Goal: Task Accomplishment & Management: Manage account settings

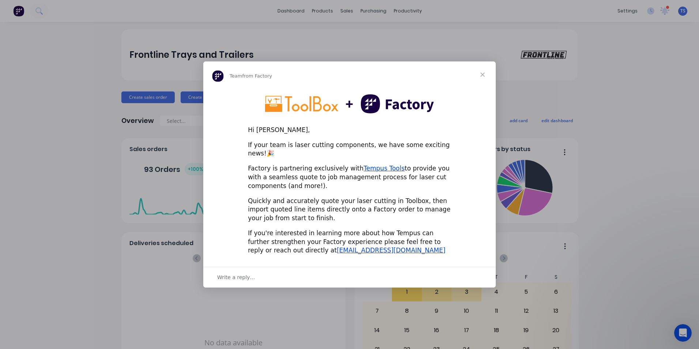
click at [310, 107] on img "Intercom messenger" at bounding box center [349, 103] width 169 height 19
click at [377, 165] on link "Tempus Tools" at bounding box center [384, 168] width 41 height 7
click at [485, 78] on span "Close" at bounding box center [483, 74] width 26 height 26
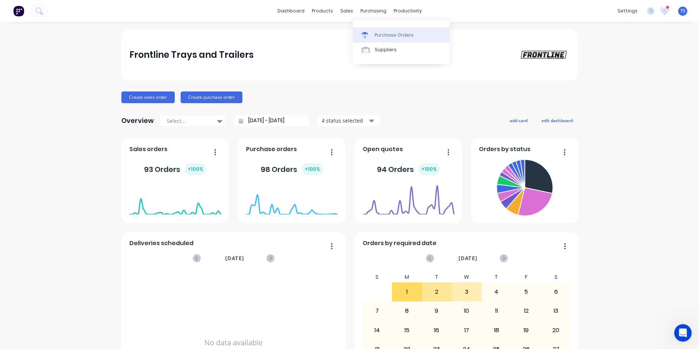
click at [388, 35] on div "Purchase Orders" at bounding box center [394, 35] width 39 height 7
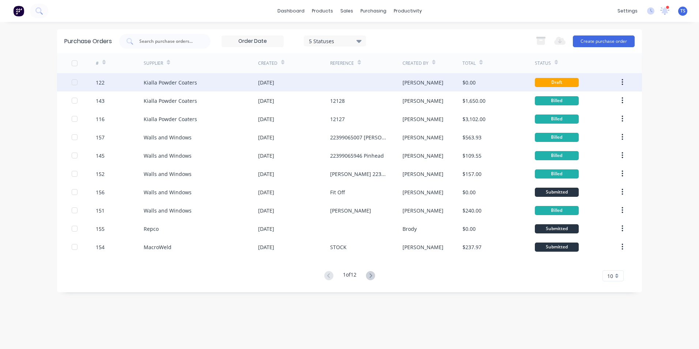
click at [166, 83] on div "Kialla Powder Coaters" at bounding box center [170, 83] width 53 height 8
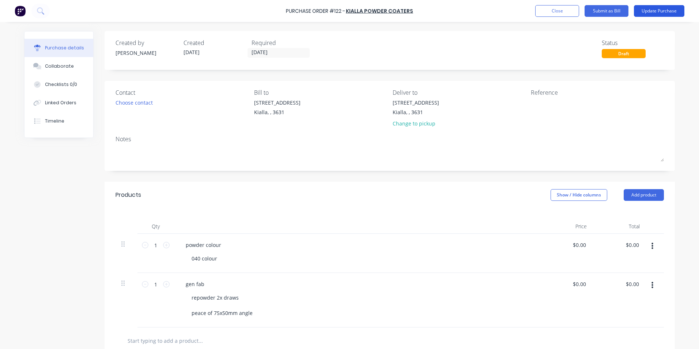
click at [661, 12] on button "Update Purchase" at bounding box center [659, 11] width 50 height 12
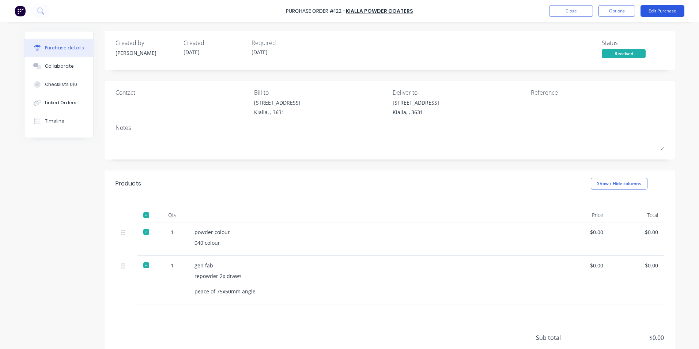
click at [659, 11] on button "Edit Purchase" at bounding box center [663, 11] width 44 height 12
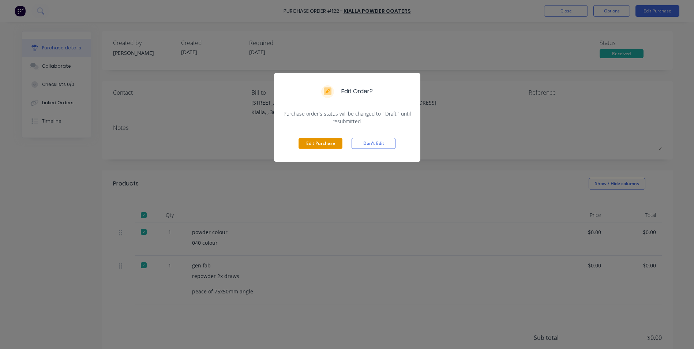
click at [330, 143] on button "Edit Purchase" at bounding box center [321, 143] width 44 height 11
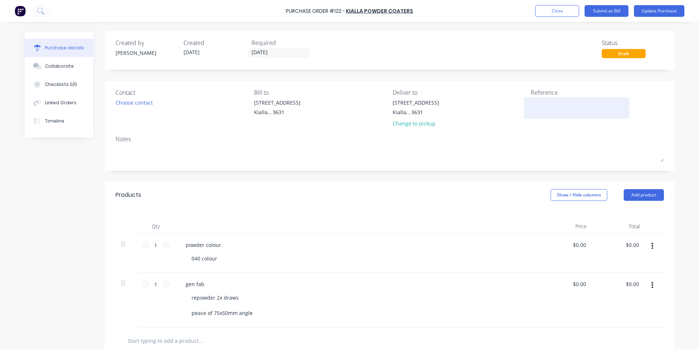
click at [533, 103] on textarea at bounding box center [576, 107] width 91 height 16
type textarea "12129"
type textarea "x"
type textarea "12129"
click at [273, 52] on input "19/08/25" at bounding box center [278, 52] width 61 height 9
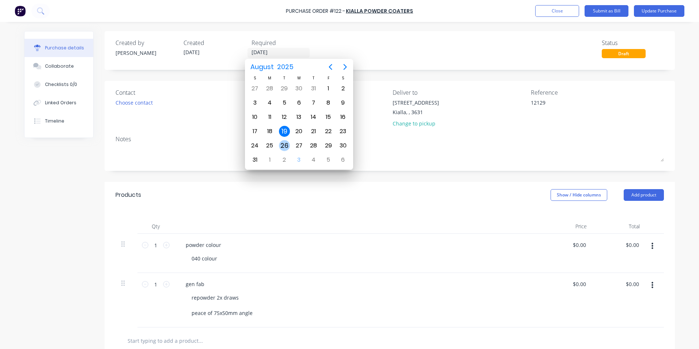
click at [286, 147] on div "26" at bounding box center [284, 145] width 11 height 11
type textarea "x"
type input "26/08/25"
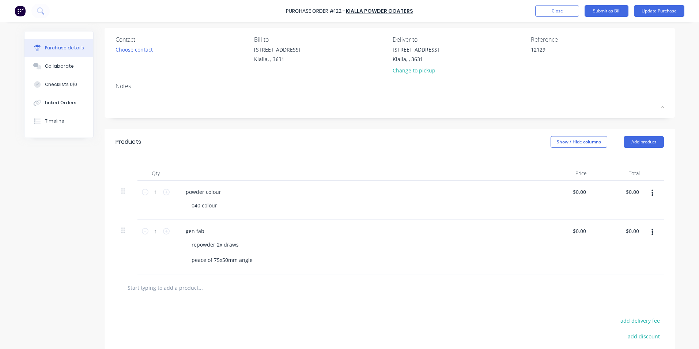
scroll to position [73, 0]
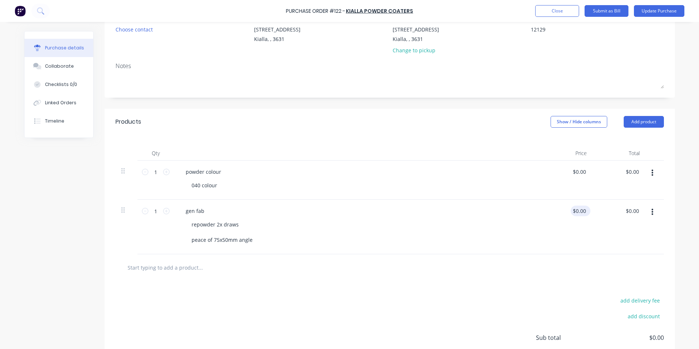
click at [586, 210] on div "$0.00 $0.00" at bounding box center [581, 211] width 20 height 11
drag, startPoint x: 586, startPoint y: 210, endPoint x: 573, endPoint y: 211, distance: 13.2
click at [573, 211] on div "$0.00 $0.00" at bounding box center [581, 211] width 20 height 11
type textarea "x"
drag, startPoint x: 585, startPoint y: 210, endPoint x: 567, endPoint y: 214, distance: 18.1
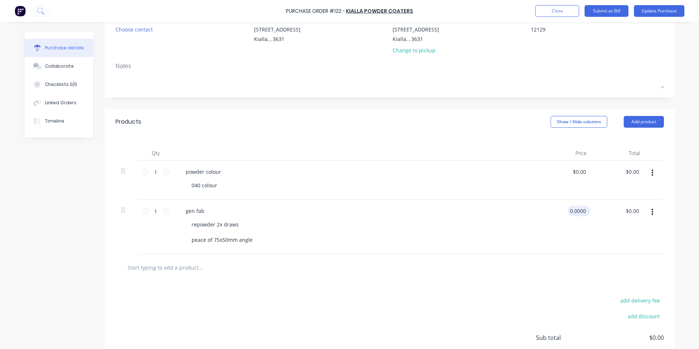
click at [568, 214] on input "0.0000" at bounding box center [578, 211] width 20 height 11
type input "200.00"
type textarea "x"
type input "$200.00"
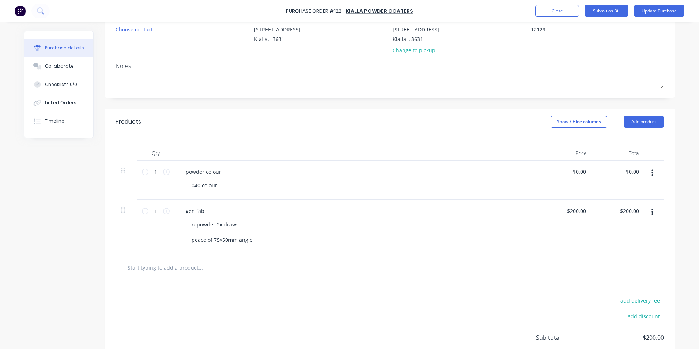
click at [456, 227] on div "repowder 2x draws peace of 75x50mm angle" at bounding box center [360, 232] width 348 height 26
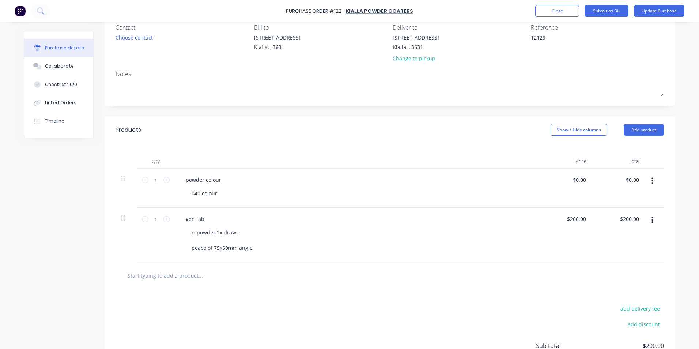
scroll to position [0, 0]
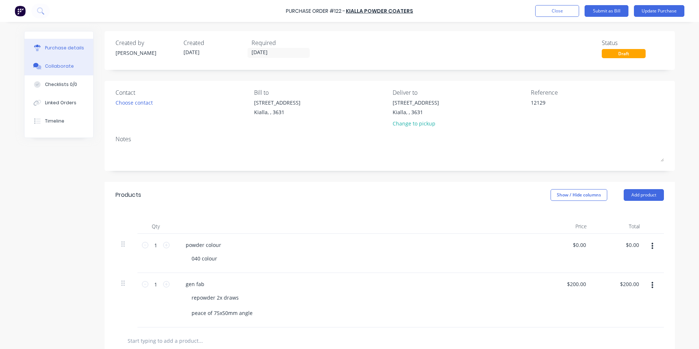
click at [53, 67] on div "Collaborate" at bounding box center [59, 66] width 29 height 7
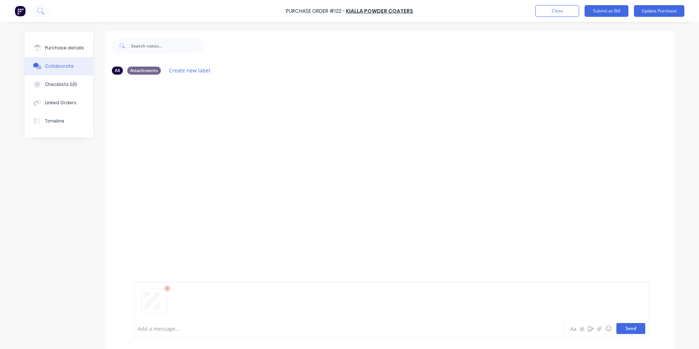
click at [624, 329] on button "Send" at bounding box center [631, 328] width 29 height 11
click at [512, 249] on div at bounding box center [390, 199] width 571 height 239
click at [72, 49] on div "Purchase details" at bounding box center [64, 48] width 39 height 7
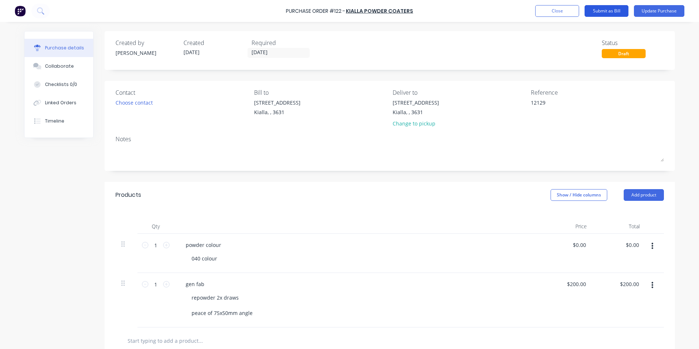
click at [599, 11] on button "Submit as Bill" at bounding box center [607, 11] width 44 height 12
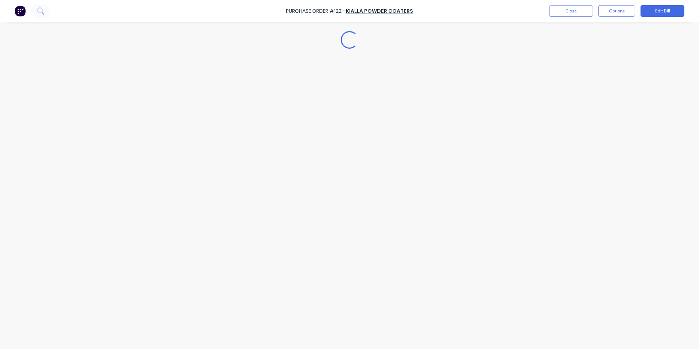
type textarea "x"
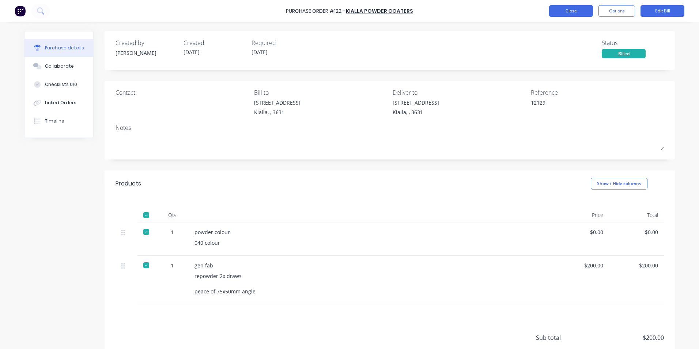
click at [562, 12] on button "Close" at bounding box center [571, 11] width 44 height 12
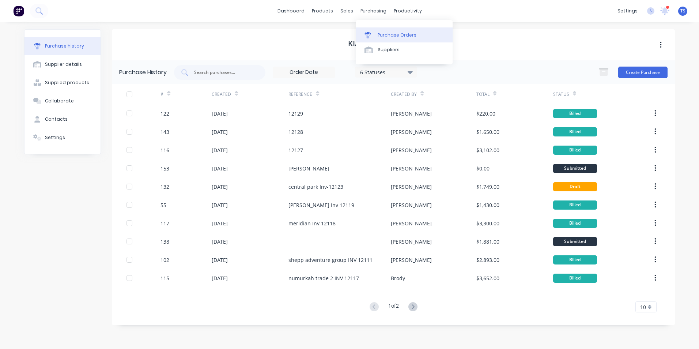
click at [386, 33] on div "Purchase Orders" at bounding box center [397, 35] width 39 height 7
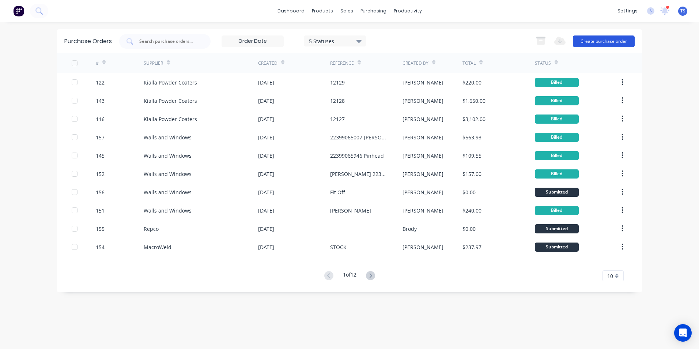
click at [589, 41] on button "Create purchase order" at bounding box center [604, 41] width 62 height 12
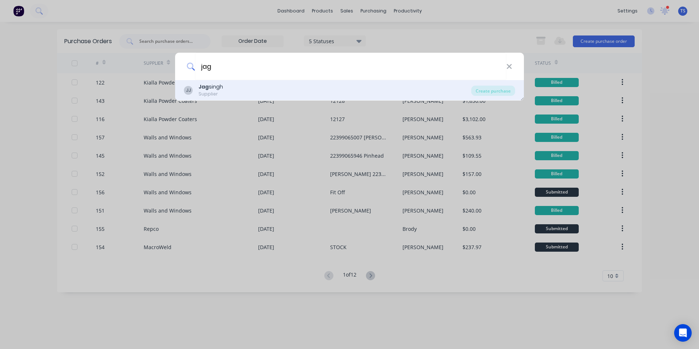
type input "jag"
click at [205, 90] on b "Jag" at bounding box center [204, 86] width 10 height 7
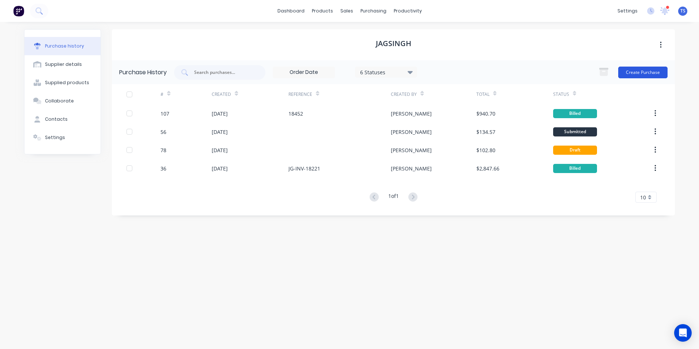
click at [640, 74] on button "Create Purchase" at bounding box center [643, 73] width 49 height 12
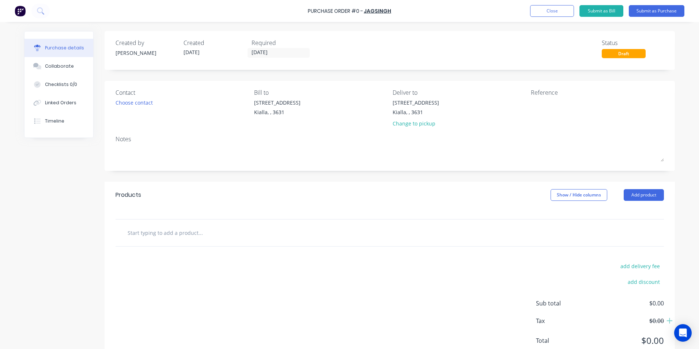
click at [144, 232] on input "text" at bounding box center [200, 232] width 146 height 15
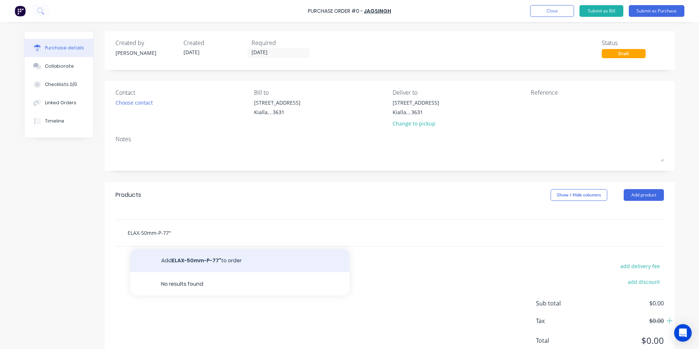
type input "ELAX-50mm-P-77""
click at [208, 257] on button "Add ELAX-50mm-P-77" to order" at bounding box center [239, 260] width 219 height 23
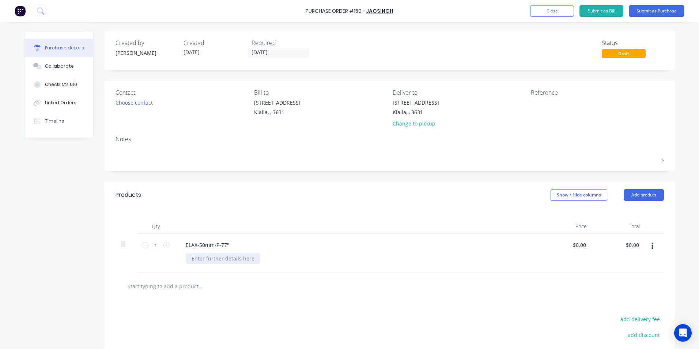
click at [189, 258] on div at bounding box center [223, 258] width 75 height 11
click at [140, 289] on input "text" at bounding box center [200, 286] width 146 height 15
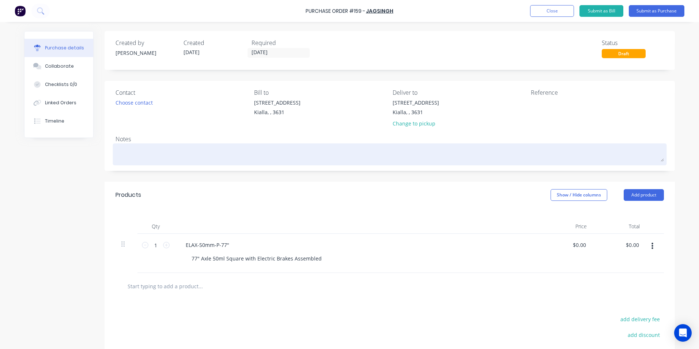
click at [119, 150] on textarea at bounding box center [390, 153] width 549 height 16
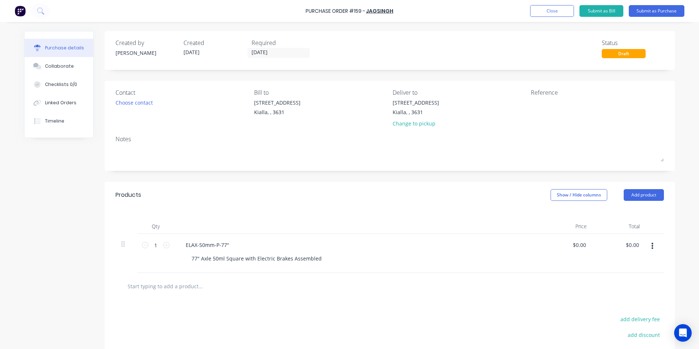
click at [174, 289] on input "text" at bounding box center [200, 286] width 146 height 15
click at [635, 196] on button "Add product" at bounding box center [644, 195] width 40 height 12
click at [626, 214] on div "Product catalogue" at bounding box center [629, 214] width 56 height 11
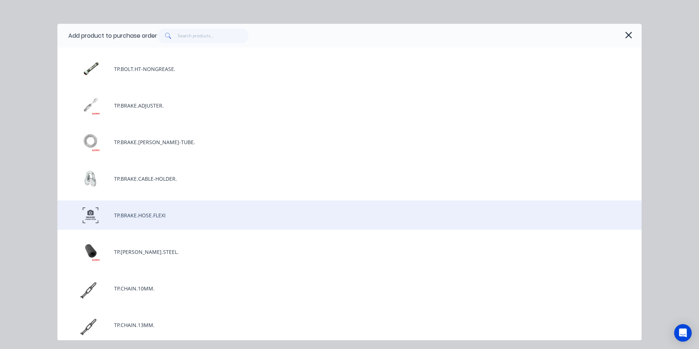
scroll to position [293, 0]
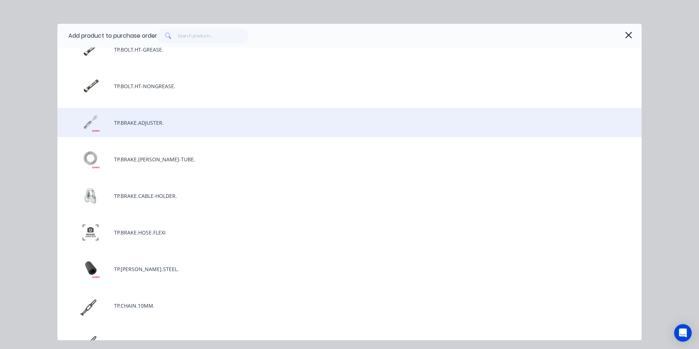
click at [161, 125] on div "TP.BRAKE.ADJUSTER." at bounding box center [349, 122] width 585 height 29
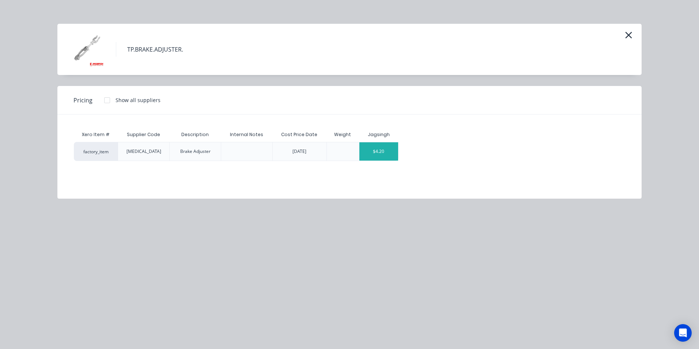
click at [392, 153] on div "$4.20" at bounding box center [379, 151] width 39 height 18
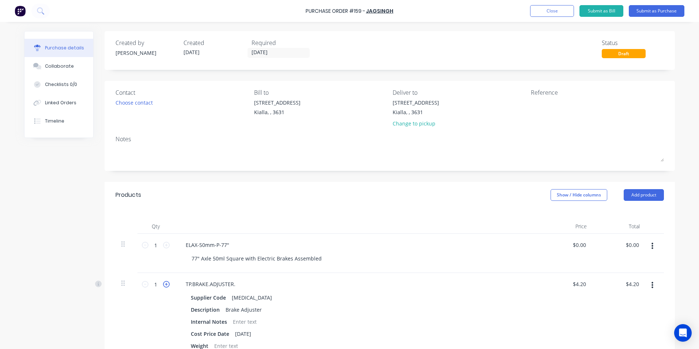
click at [163, 285] on icon at bounding box center [166, 284] width 7 height 7
type input "2"
type input "$8.40"
click at [163, 285] on icon at bounding box center [166, 284] width 7 height 7
type input "3"
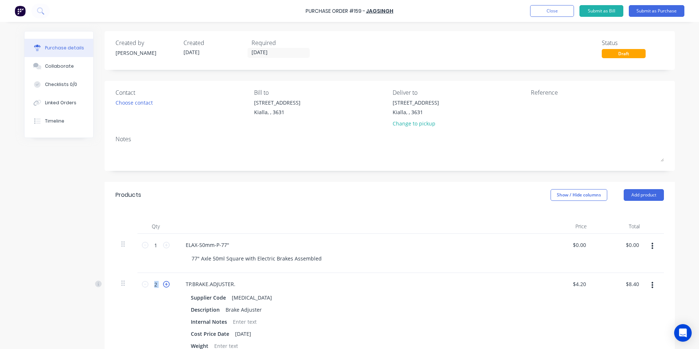
type input "$12.60"
click at [163, 285] on icon at bounding box center [166, 284] width 7 height 7
type input "4"
type input "$16.80"
click at [163, 285] on icon at bounding box center [166, 284] width 7 height 7
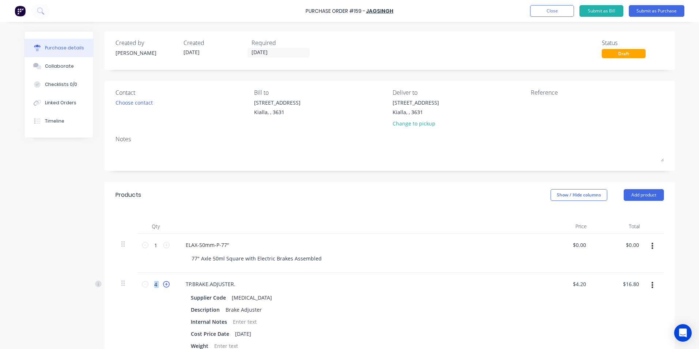
type input "5"
type input "$21.00"
click at [163, 285] on icon at bounding box center [166, 284] width 7 height 7
type input "6"
type input "$25.20"
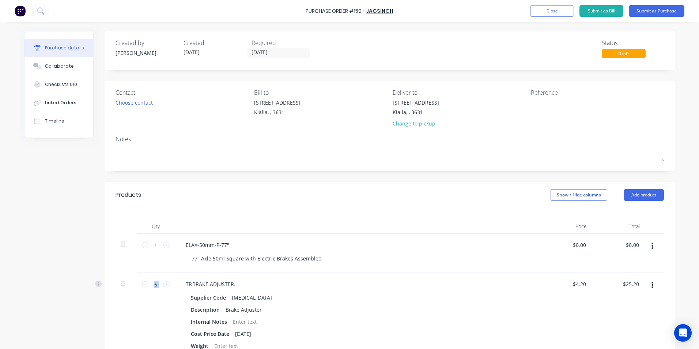
scroll to position [146, 0]
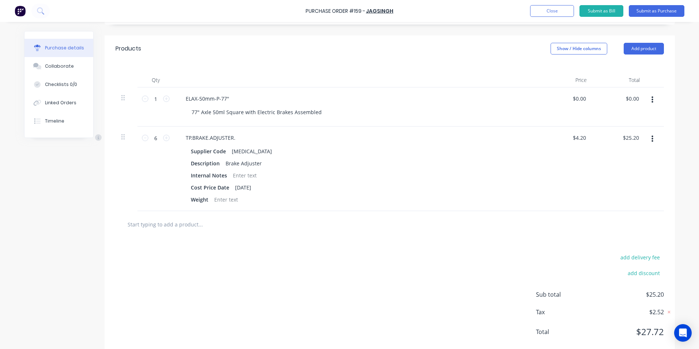
click at [161, 222] on input "text" at bounding box center [200, 224] width 146 height 15
click at [638, 48] on button "Add product" at bounding box center [644, 49] width 40 height 12
click at [621, 67] on div "Product catalogue" at bounding box center [629, 67] width 56 height 11
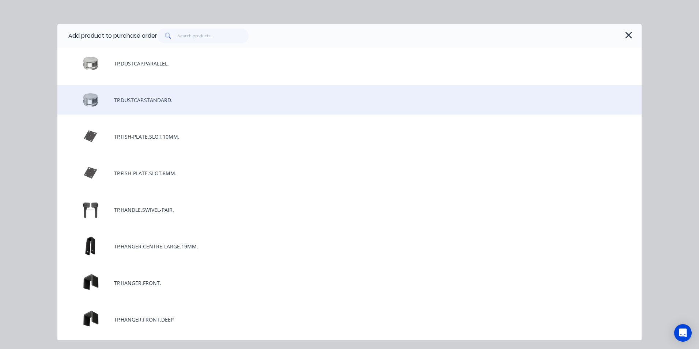
scroll to position [695, 0]
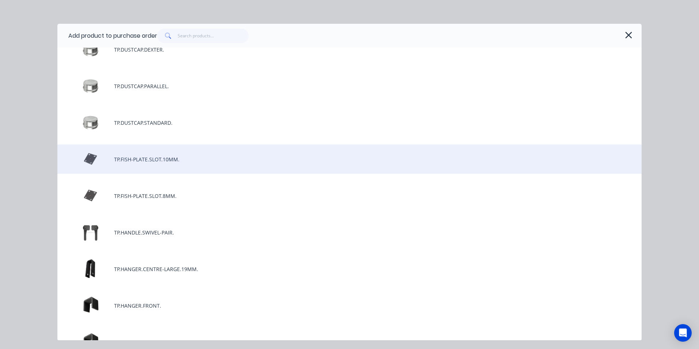
click at [169, 162] on div "TP.FISH-PLATE.SLOT.10MM." at bounding box center [349, 159] width 585 height 29
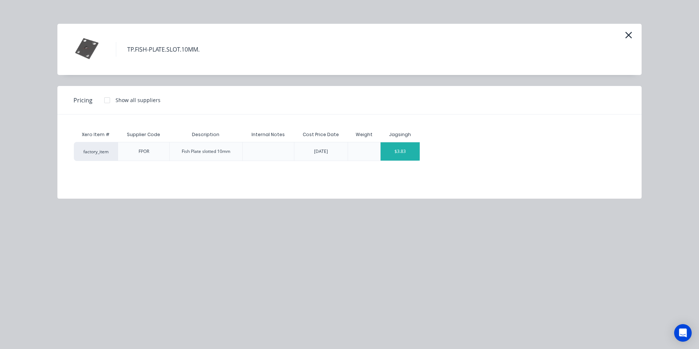
click at [412, 154] on div "$3.83" at bounding box center [400, 151] width 39 height 18
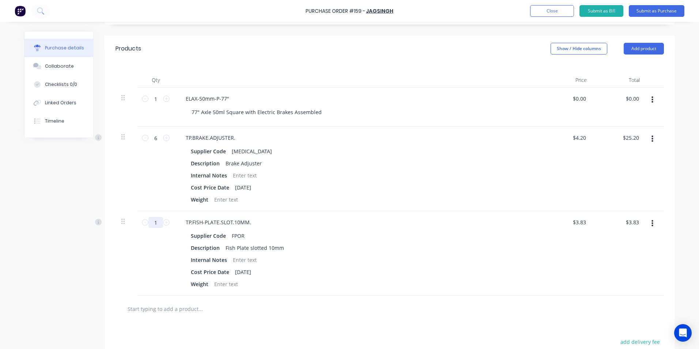
click at [155, 223] on input "1" at bounding box center [156, 222] width 15 height 11
type input "15"
type input "$57.45"
type input "15"
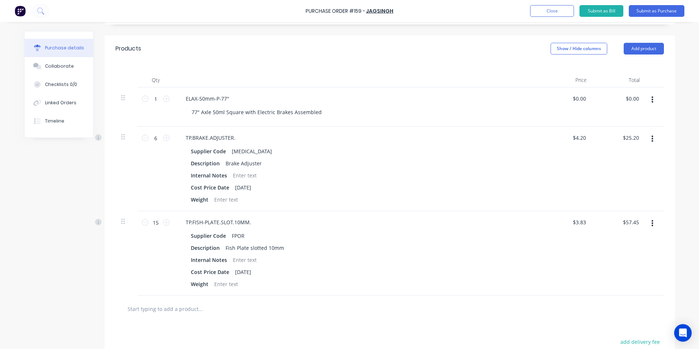
click at [167, 307] on input "text" at bounding box center [200, 308] width 146 height 15
click at [646, 46] on button "Add product" at bounding box center [644, 49] width 40 height 12
click at [624, 69] on div "Product catalogue" at bounding box center [629, 67] width 56 height 11
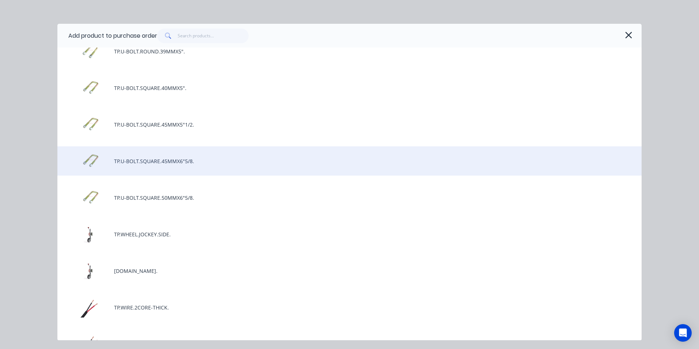
scroll to position [2158, 0]
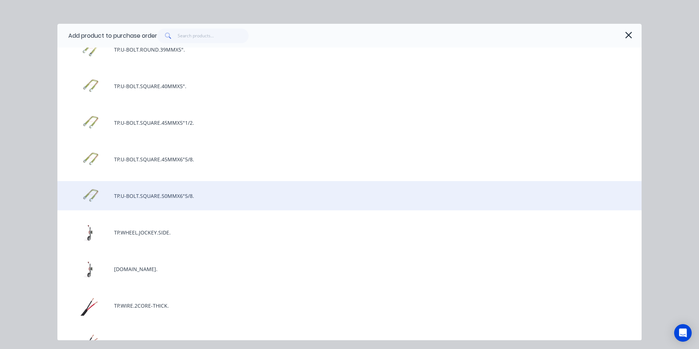
click at [173, 197] on div "TP.U-BOLT.SQUARE.50MMX6"5/8." at bounding box center [349, 195] width 585 height 29
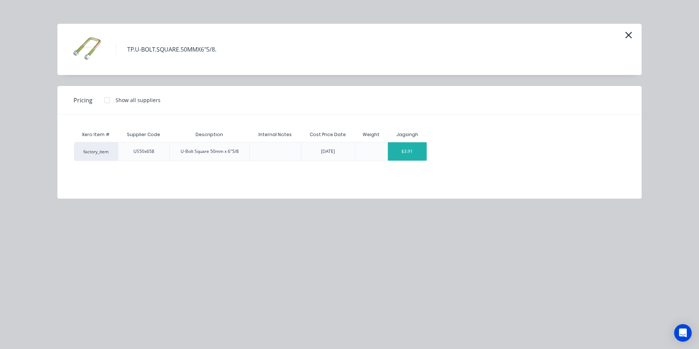
click at [417, 154] on div "$3.91" at bounding box center [407, 151] width 39 height 18
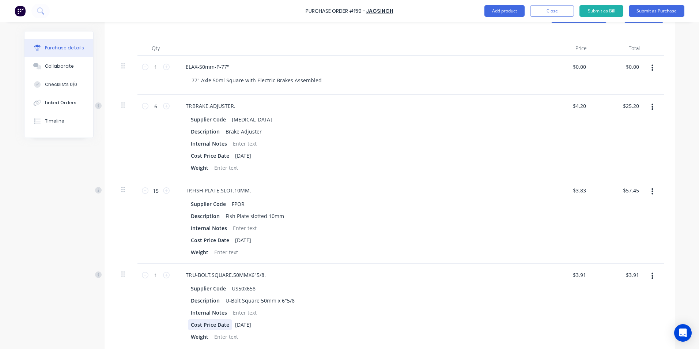
scroll to position [256, 0]
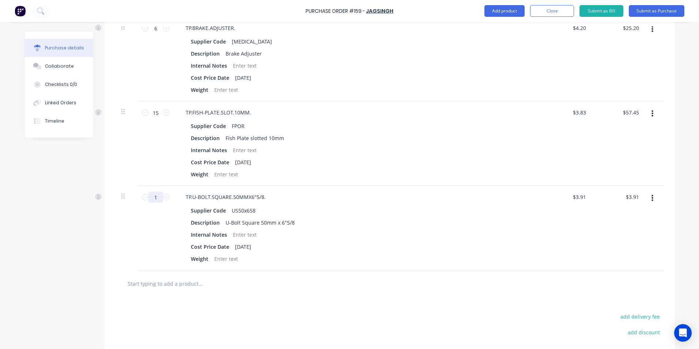
click at [154, 197] on input "1" at bounding box center [156, 197] width 15 height 11
type input "2"
type input "$7.82"
type input "20"
type input "$78.20"
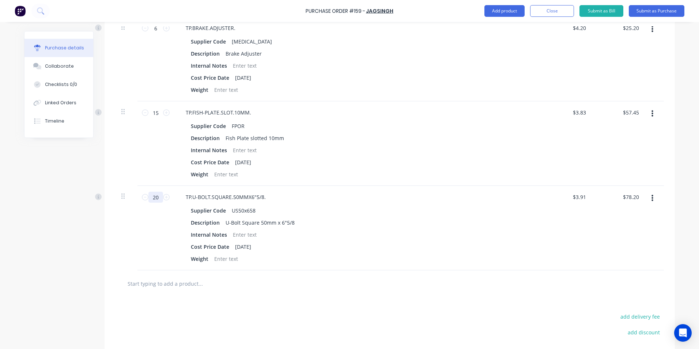
type input "20"
click at [167, 283] on input "text" at bounding box center [200, 283] width 146 height 15
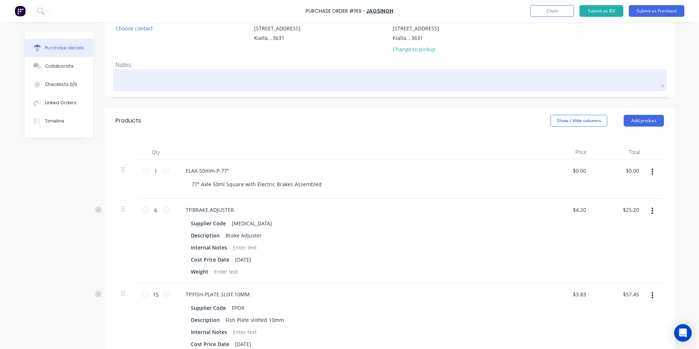
scroll to position [0, 0]
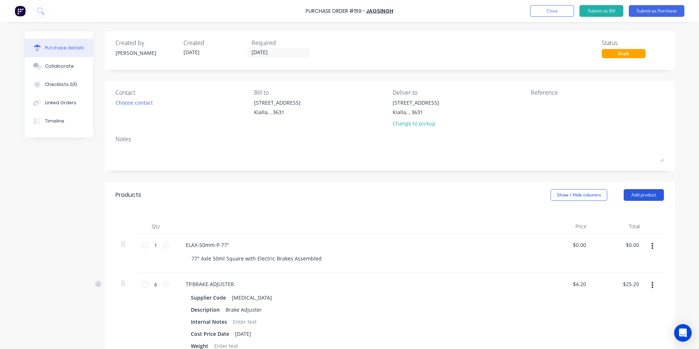
click at [633, 194] on button "Add product" at bounding box center [644, 195] width 40 height 12
click at [639, 215] on div "Product catalogue" at bounding box center [629, 214] width 56 height 11
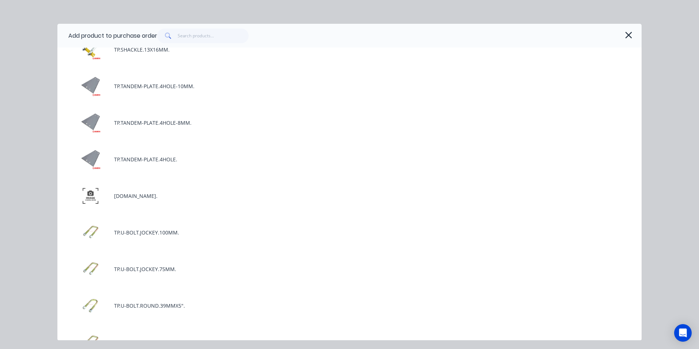
scroll to position [1536, 0]
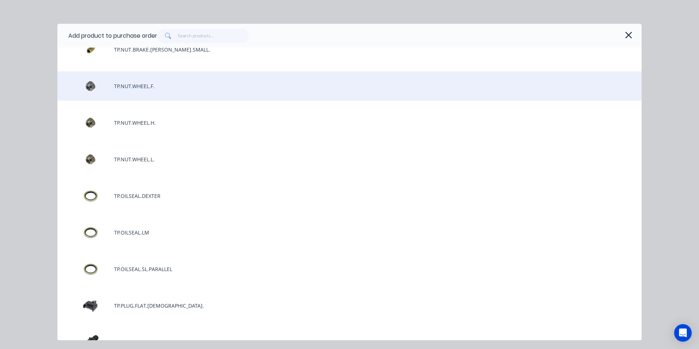
click at [162, 86] on div "TP.NUT.WHEEL.F." at bounding box center [349, 85] width 585 height 29
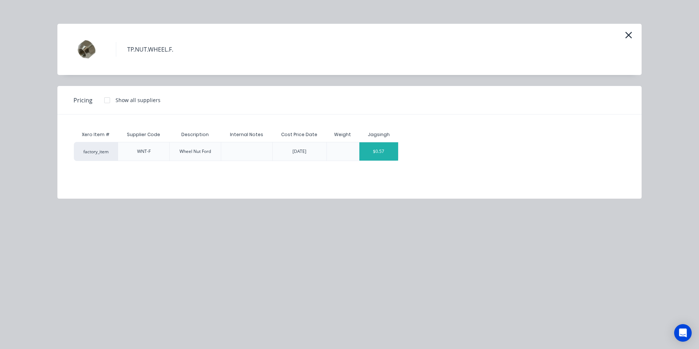
click at [392, 155] on div "$0.57" at bounding box center [379, 151] width 39 height 18
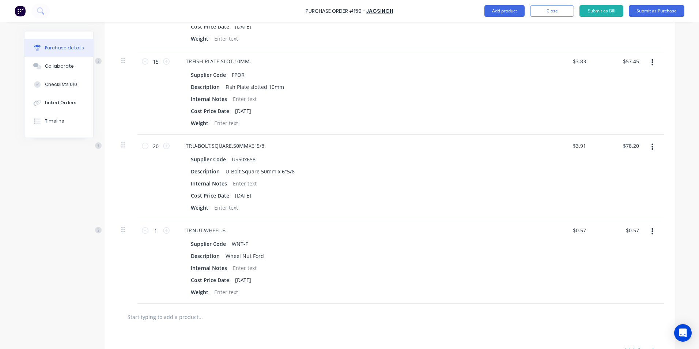
scroll to position [307, 0]
click at [156, 230] on input "1" at bounding box center [156, 231] width 15 height 11
type input "3"
type input "$1.71"
type input "30"
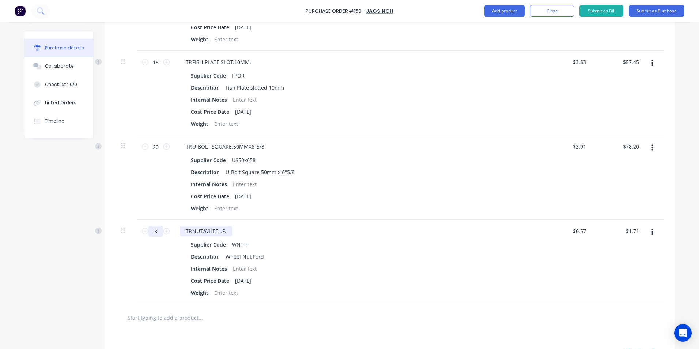
type input "$17.10"
type input "30"
click at [177, 318] on input "text" at bounding box center [200, 317] width 146 height 15
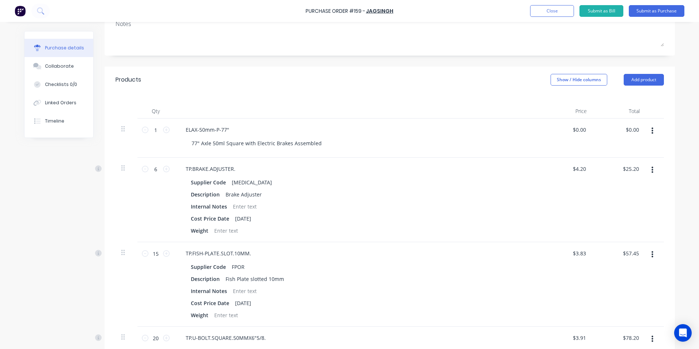
scroll to position [50, 0]
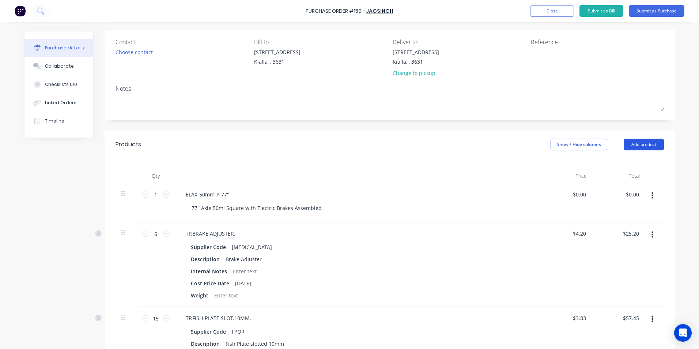
click at [634, 144] on button "Add product" at bounding box center [644, 145] width 40 height 12
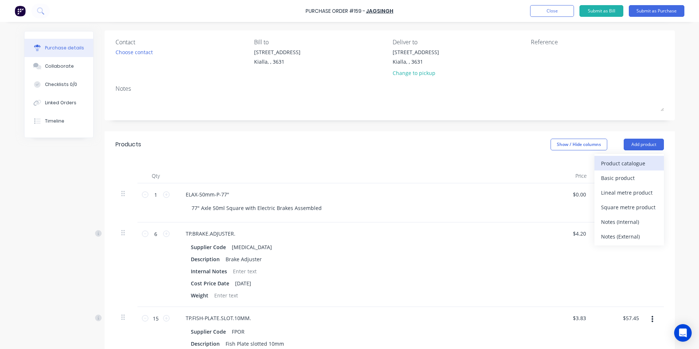
click at [629, 164] on div "Product catalogue" at bounding box center [629, 163] width 56 height 11
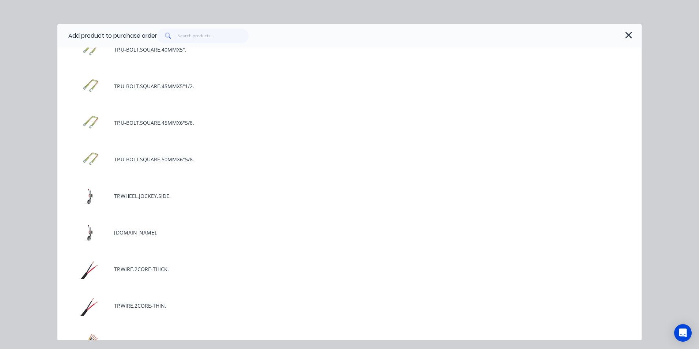
scroll to position [2232, 0]
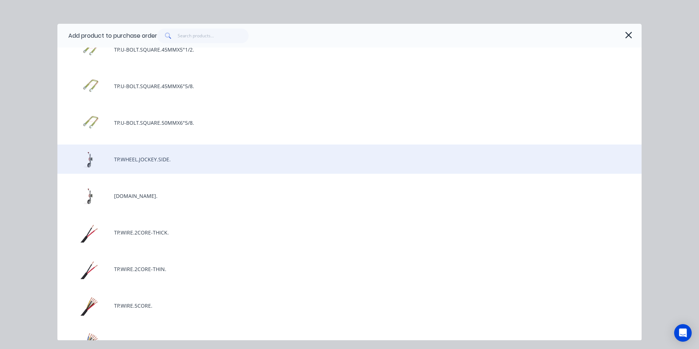
click at [145, 160] on div "TP.WHEEL.JOCKEY.SIDE." at bounding box center [349, 159] width 585 height 29
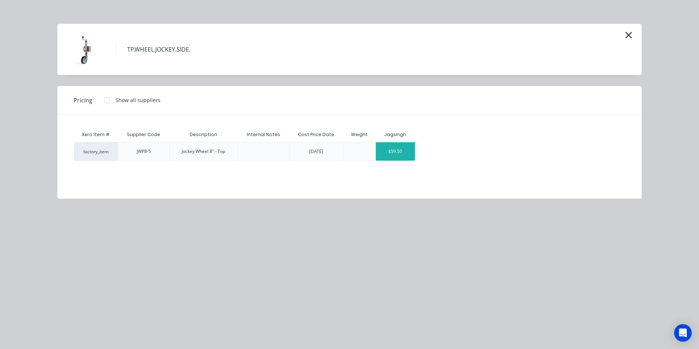
click at [412, 157] on div "$59.50" at bounding box center [395, 151] width 39 height 18
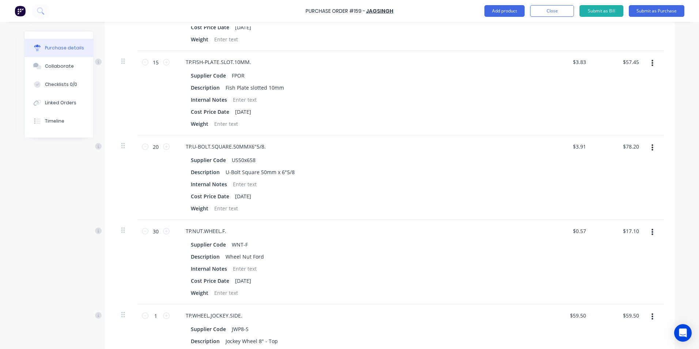
scroll to position [501, 0]
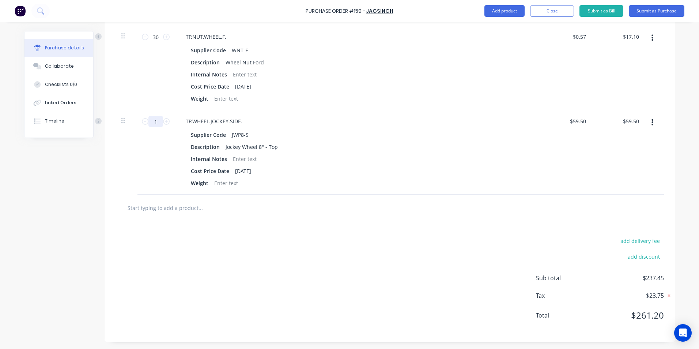
click at [155, 121] on input "1" at bounding box center [156, 121] width 15 height 11
type input "5"
type input "$297.50"
type input "5"
click at [311, 234] on div "add delivery fee add discount Sub total $475.45 Tax $47.55 Total $523.00" at bounding box center [390, 281] width 571 height 120
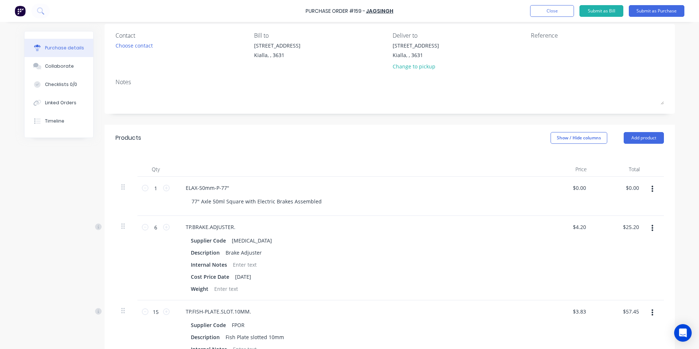
scroll to position [0, 0]
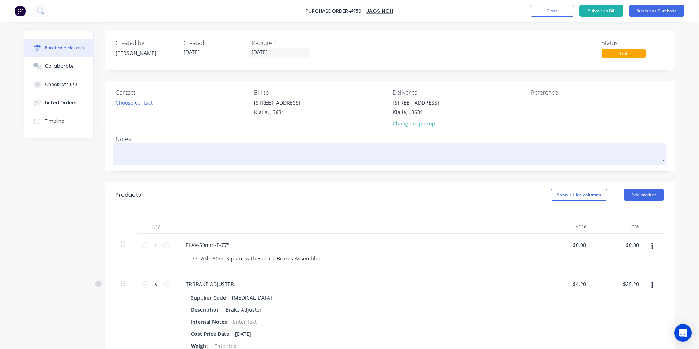
click at [116, 153] on textarea at bounding box center [390, 153] width 549 height 16
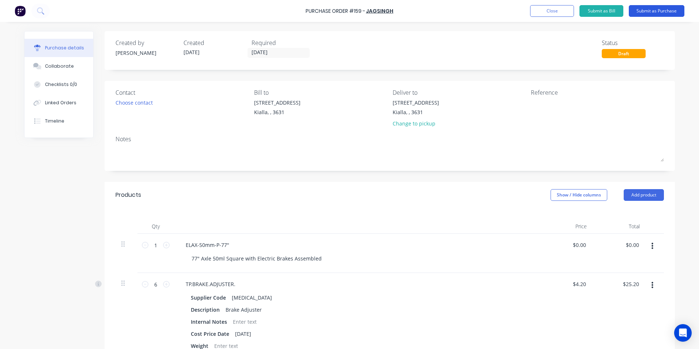
click at [673, 11] on button "Submit as Purchase" at bounding box center [657, 11] width 56 height 12
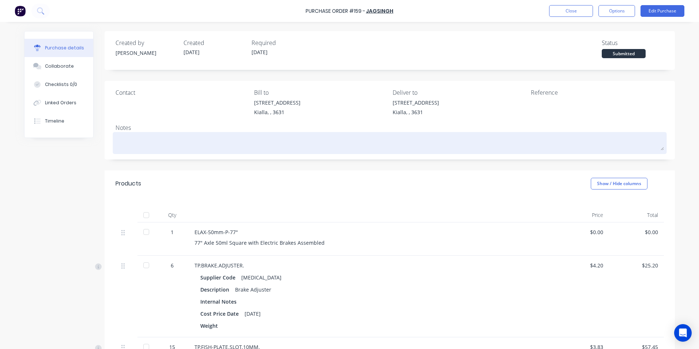
click at [121, 139] on textarea at bounding box center [390, 142] width 549 height 16
type textarea "x"
type textarea "A"
type textarea "x"
type textarea "Ax"
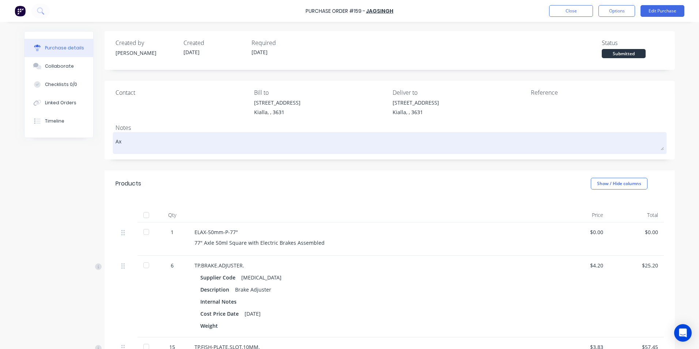
type textarea "x"
type textarea "Axl"
type textarea "x"
type textarea "Axle"
type textarea "x"
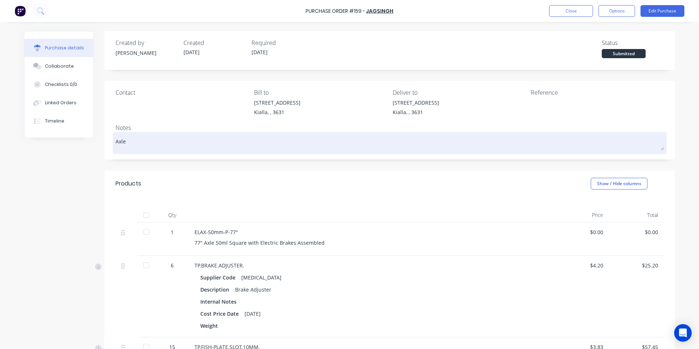
type textarea "Axle"
type textarea "x"
type textarea "Axle f"
type textarea "x"
type textarea "Axle fo"
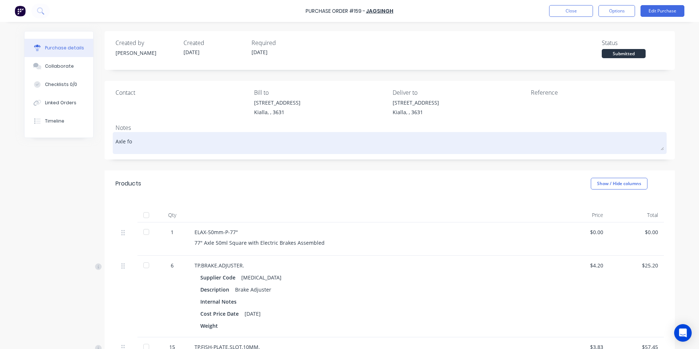
type textarea "x"
type textarea "Axle for"
type textarea "x"
type textarea "Axle for"
type textarea "x"
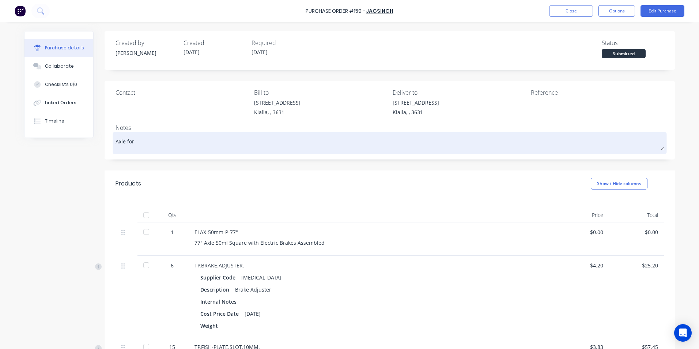
type textarea "Axle for N"
type textarea "x"
type textarea "Axle for NE"
type textarea "x"
type textarea "Axle for N"
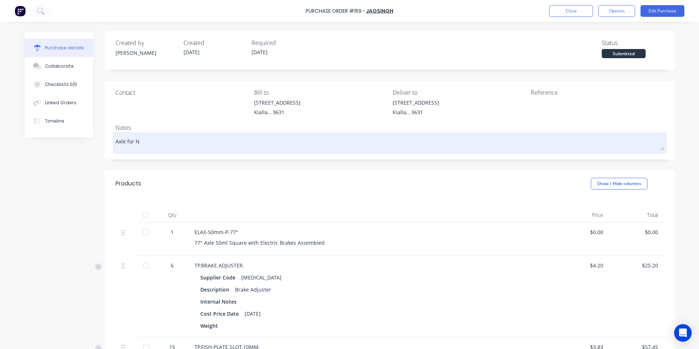
type textarea "x"
type textarea "Axle for No"
type textarea "x"
type textarea "Axle for Nor"
type textarea "x"
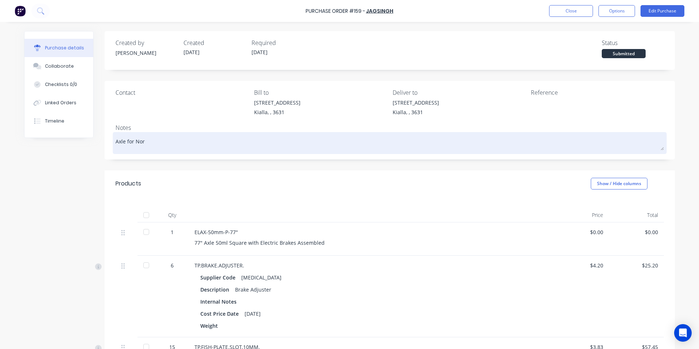
type textarea "Axle for Nort"
type textarea "x"
type textarea "Axle for North"
type textarea "x"
type textarea "Axle for Northe"
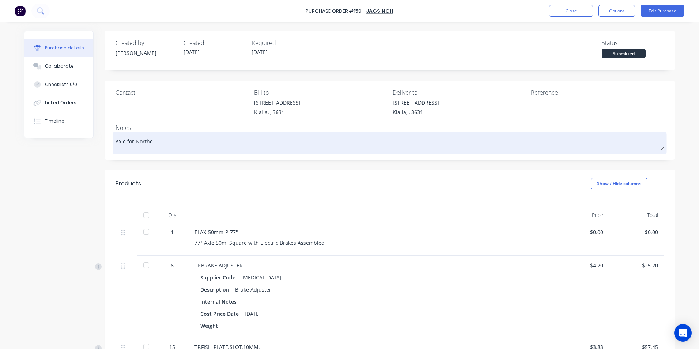
type textarea "x"
type textarea "Axle for Northe"
type textarea "x"
type textarea "Axle for Northe"
type textarea "x"
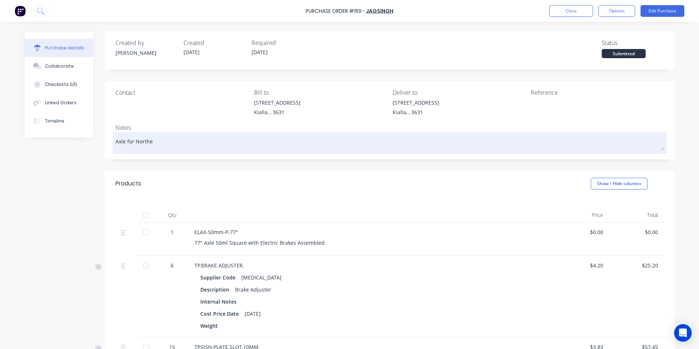
type textarea "Axle for North"
type textarea "x"
type textarea "Axle for North"
type textarea "x"
type textarea "Axle for North E"
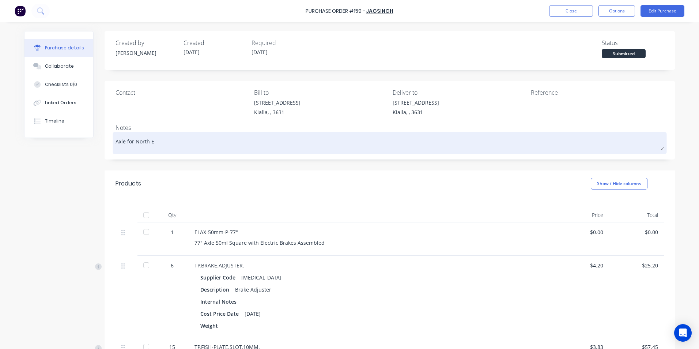
type textarea "x"
type textarea "Axle for North Ea"
type textarea "x"
type textarea "Axle for North Eas"
type textarea "x"
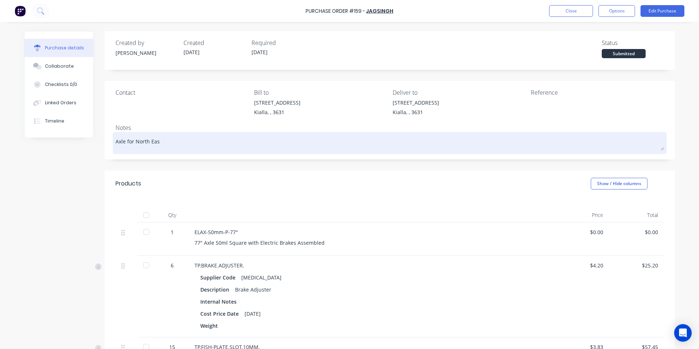
type textarea "Axle for North East"
type textarea "x"
type textarea "Axle for North East"
type textarea "x"
type textarea "Axle for North East L"
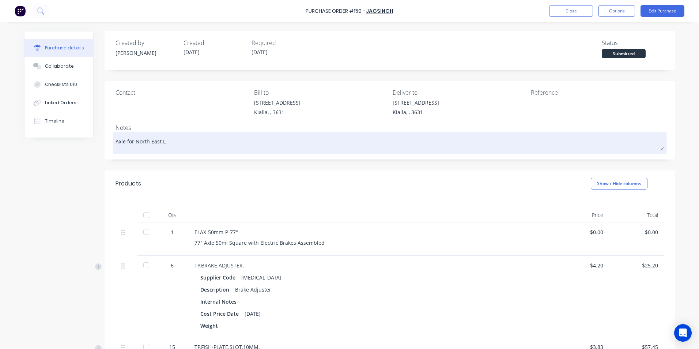
type textarea "x"
type textarea "Axle for North East La"
type textarea "x"
type textarea "Axle for North East Lan"
type textarea "x"
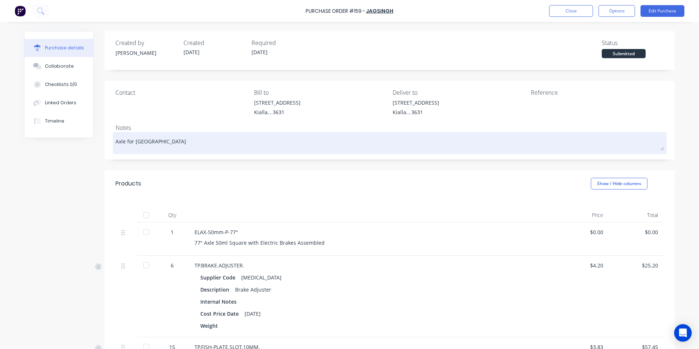
type textarea "Axle for North East Land"
type textarea "x"
type textarea "Axle for North East Lands"
type textarea "x"
type textarea "Axle for North East Landsc"
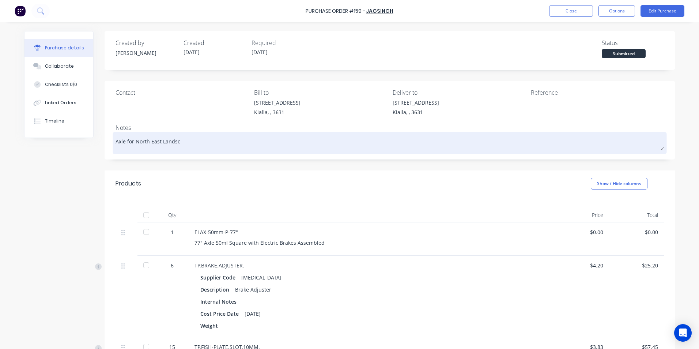
type textarea "x"
type textarea "Axle for North East Landsca"
type textarea "x"
type textarea "Axle for North East Landscap"
type textarea "x"
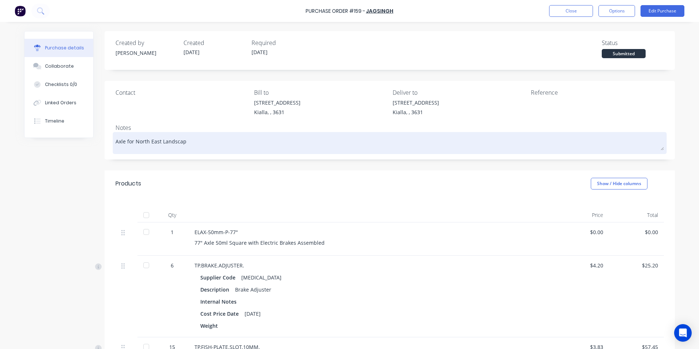
type textarea "Axle for North East Landscapi"
type textarea "x"
type textarea "Axle for North East Landscapin"
type textarea "x"
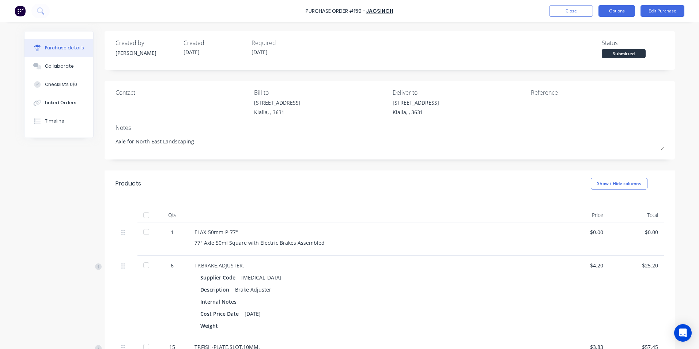
type textarea "Axle for North East Landscaping"
type textarea "x"
type textarea "Axle for North East Landscaping"
click at [621, 12] on button "Options" at bounding box center [617, 11] width 37 height 12
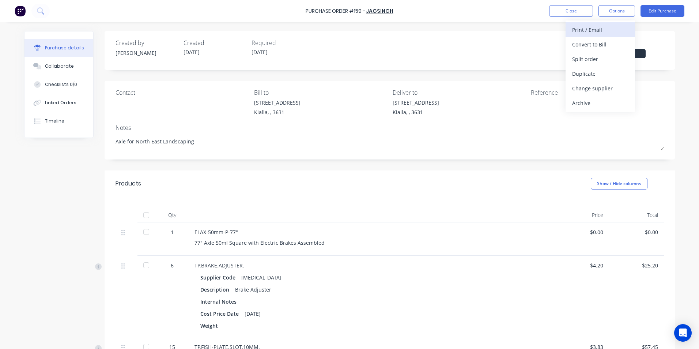
click at [586, 31] on div "Print / Email" at bounding box center [601, 30] width 56 height 11
click at [582, 44] on div "With pricing" at bounding box center [601, 44] width 56 height 11
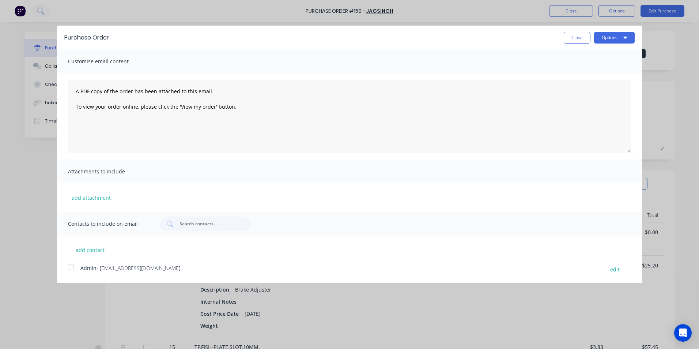
click at [70, 267] on div at bounding box center [71, 267] width 15 height 15
click at [608, 36] on button "Options" at bounding box center [614, 38] width 41 height 12
click at [590, 73] on div "Email" at bounding box center [600, 70] width 56 height 11
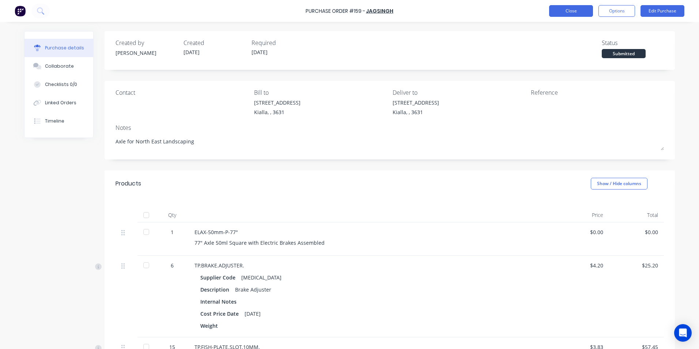
click at [568, 11] on button "Close" at bounding box center [571, 11] width 44 height 12
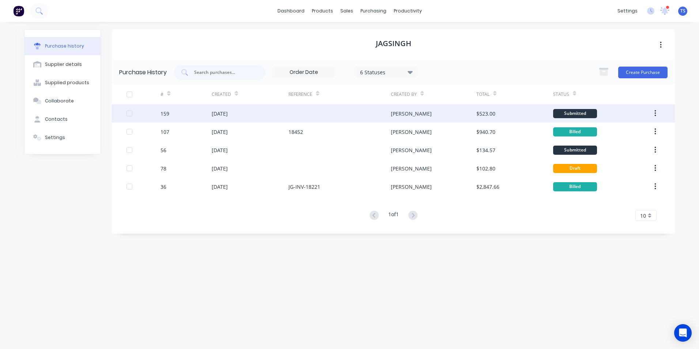
click at [228, 115] on div "[DATE]" at bounding box center [220, 114] width 16 height 8
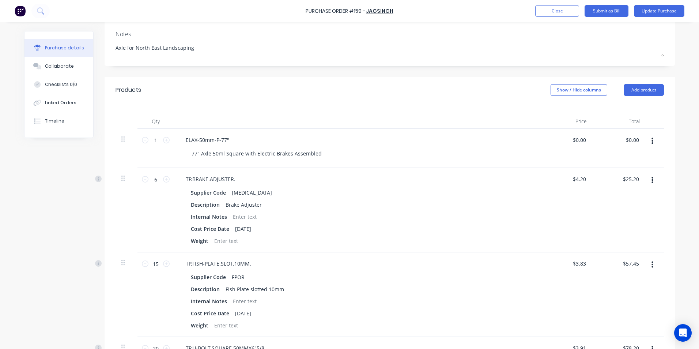
scroll to position [73, 0]
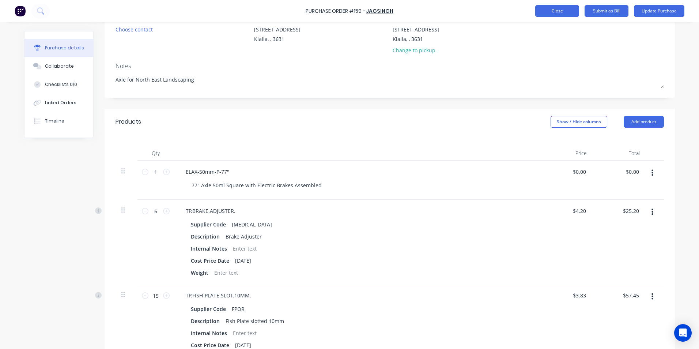
type textarea "x"
click at [559, 11] on button "Close" at bounding box center [558, 11] width 44 height 12
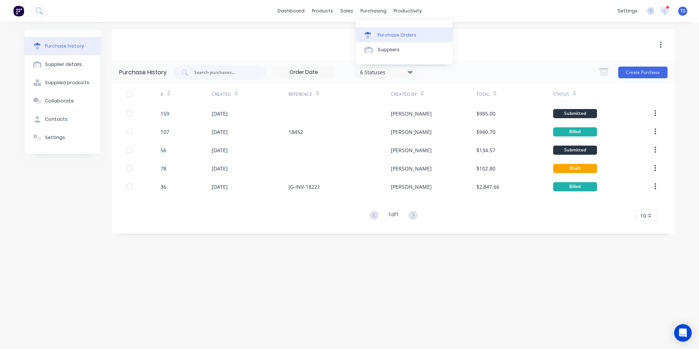
click at [385, 38] on div "Purchase Orders" at bounding box center [397, 35] width 39 height 7
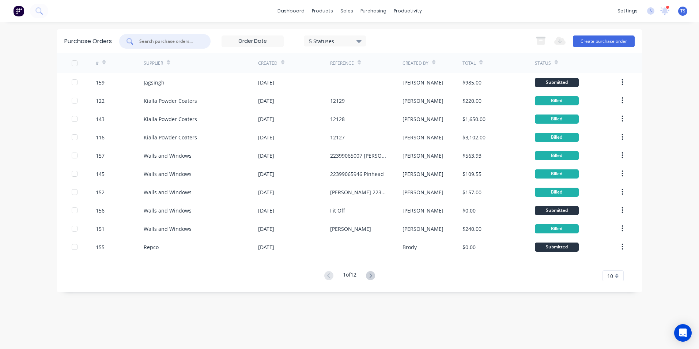
click at [154, 41] on input "text" at bounding box center [169, 41] width 61 height 7
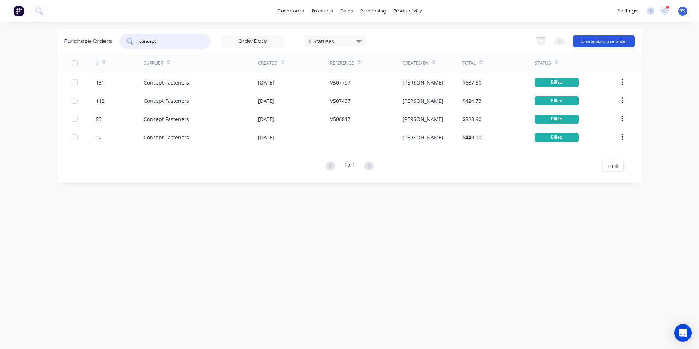
type input "concept"
click at [600, 44] on button "Create purchase order" at bounding box center [604, 41] width 62 height 12
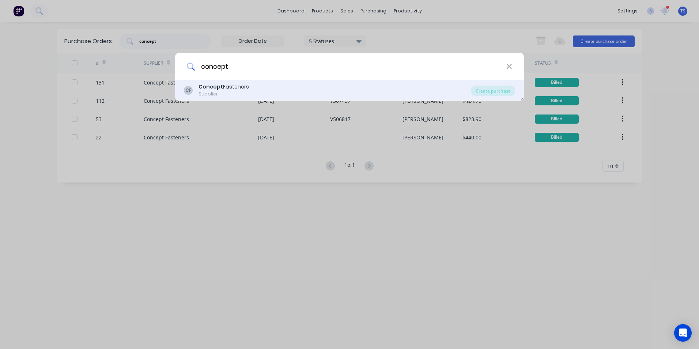
type input "concept"
click at [199, 92] on div "Supplier" at bounding box center [224, 94] width 50 height 7
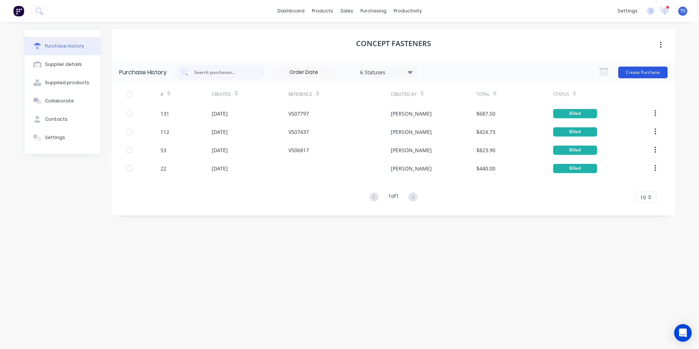
click at [645, 72] on button "Create Purchase" at bounding box center [643, 73] width 49 height 12
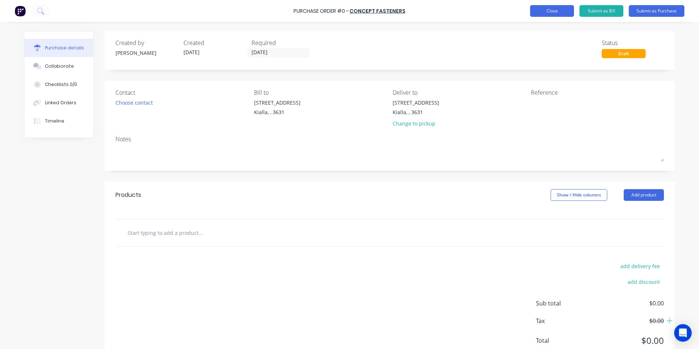
click at [556, 10] on button "Close" at bounding box center [552, 11] width 44 height 12
